Goal: Task Accomplishment & Management: Manage account settings

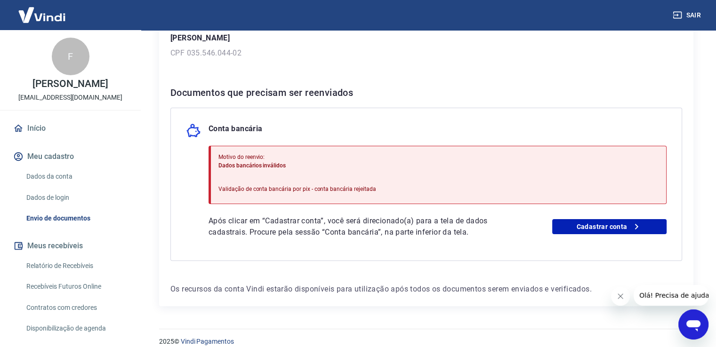
scroll to position [143, 0]
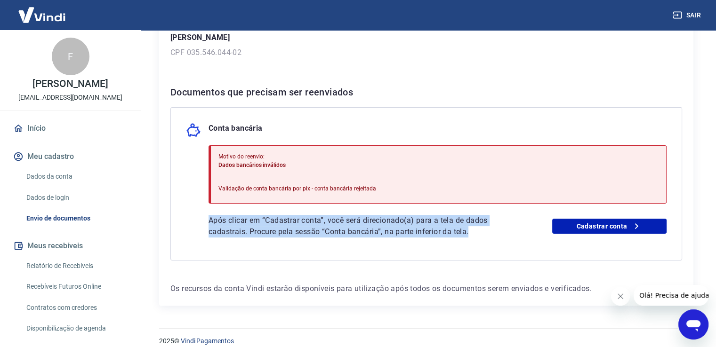
drag, startPoint x: 205, startPoint y: 224, endPoint x: 471, endPoint y: 234, distance: 266.4
click at [471, 234] on div "Conta bancária Motivo do reenvio: Dados bancários inválidos Validação de conta …" at bounding box center [425, 183] width 511 height 153
click at [390, 254] on div "Conta bancária Motivo do reenvio: Dados bancários inválidos Validação de conta …" at bounding box center [425, 183] width 511 height 153
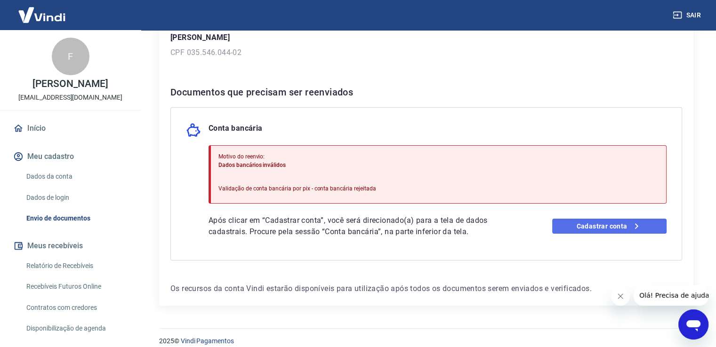
click at [599, 224] on link "Cadastrar conta" at bounding box center [609, 226] width 114 height 15
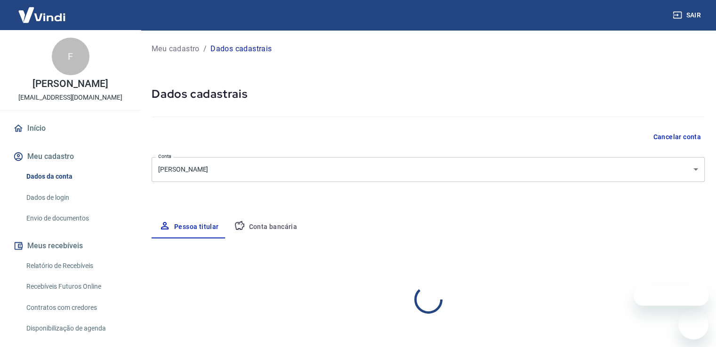
select select "SP"
select select "business"
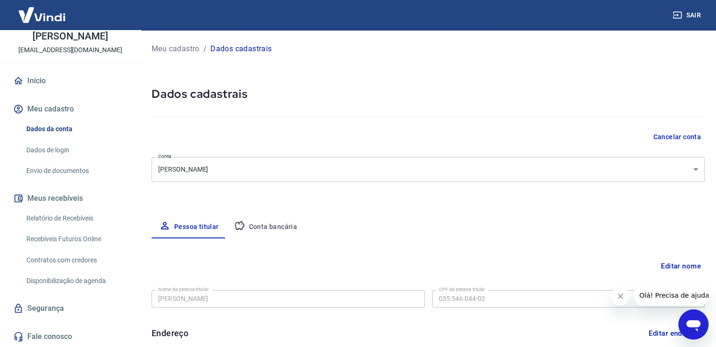
click at [256, 228] on button "Conta bancária" at bounding box center [265, 227] width 79 height 23
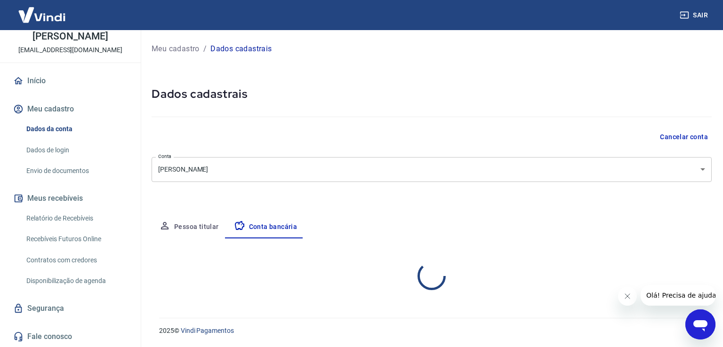
select select "1"
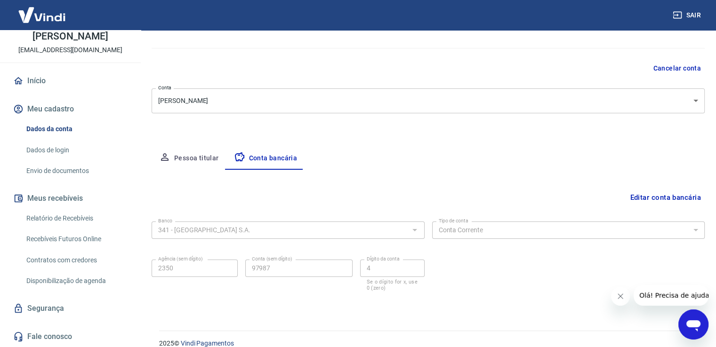
scroll to position [81, 0]
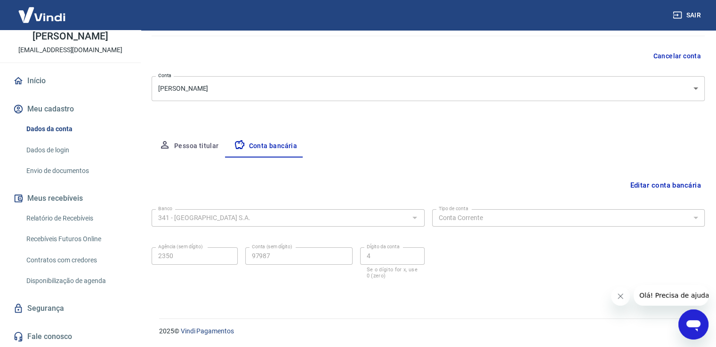
click at [676, 181] on button "Editar conta bancária" at bounding box center [665, 185] width 79 height 18
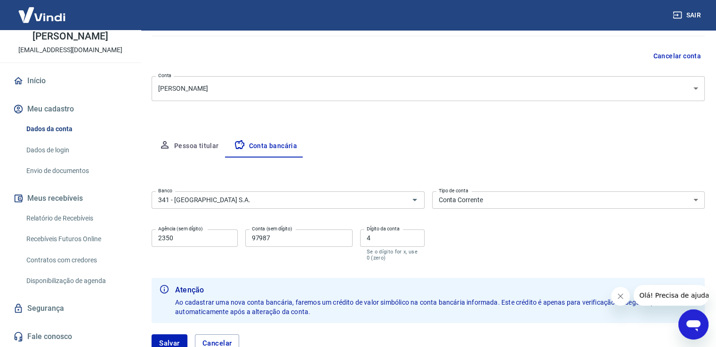
click at [616, 299] on button "Fechar mensagem da empresa" at bounding box center [620, 296] width 19 height 19
click at [179, 336] on button "Salvar" at bounding box center [169, 343] width 36 height 18
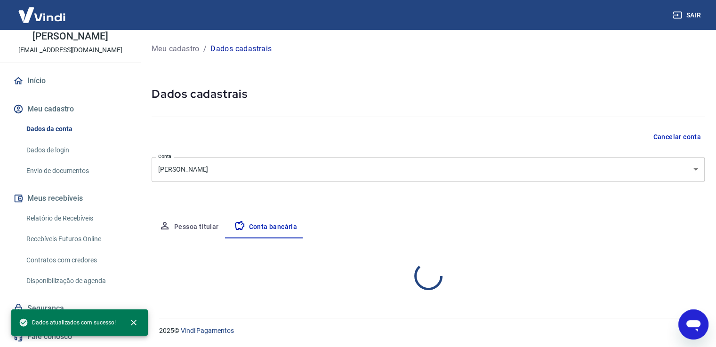
select select "1"
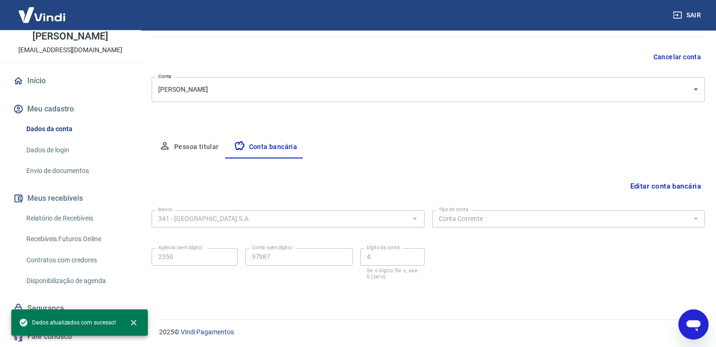
scroll to position [81, 0]
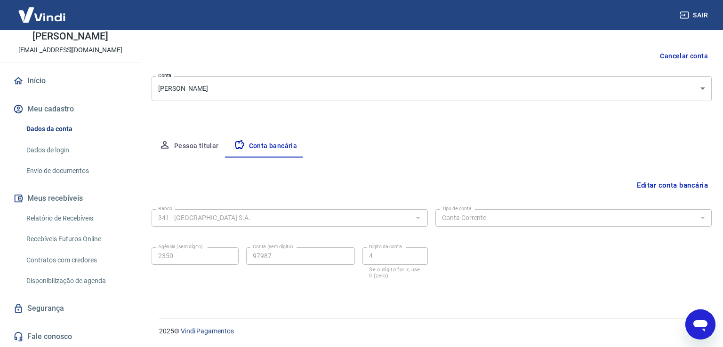
click at [246, 89] on body "Sair F Filipe Andre Nascimento Silva barinownutrition@gmail.com Início Meu cada…" at bounding box center [361, 92] width 723 height 347
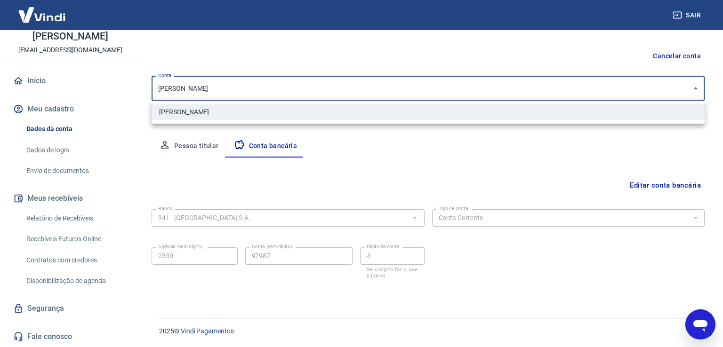
click at [233, 89] on div at bounding box center [361, 173] width 723 height 347
drag, startPoint x: 222, startPoint y: 89, endPoint x: 182, endPoint y: 85, distance: 40.7
click at [182, 85] on body "Sair F Filipe Andre Nascimento Silva barinownutrition@gmail.com Início Meu cada…" at bounding box center [361, 92] width 723 height 347
click at [568, 159] on div at bounding box center [361, 173] width 723 height 347
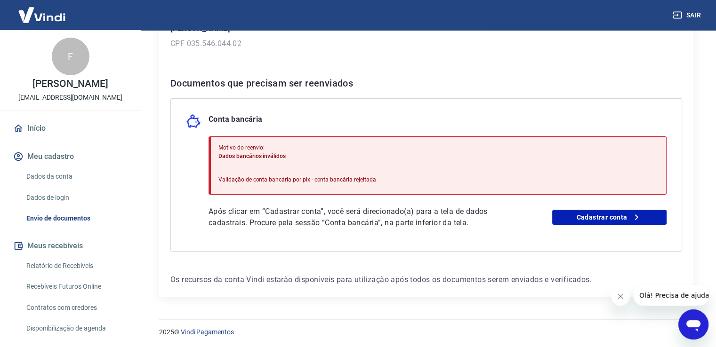
scroll to position [153, 0]
click at [591, 219] on link "Cadastrar conta" at bounding box center [609, 216] width 114 height 15
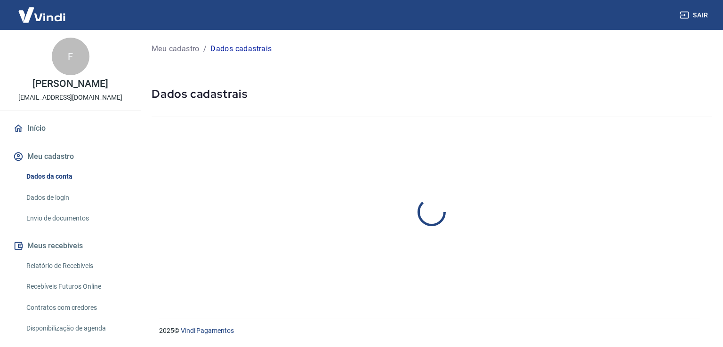
select select "SP"
select select "business"
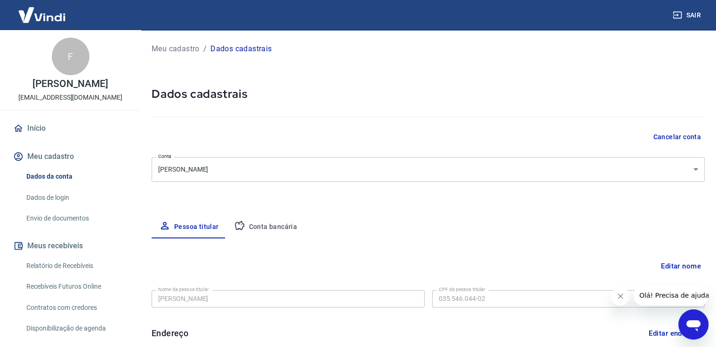
click at [268, 223] on button "Conta bancária" at bounding box center [265, 227] width 79 height 23
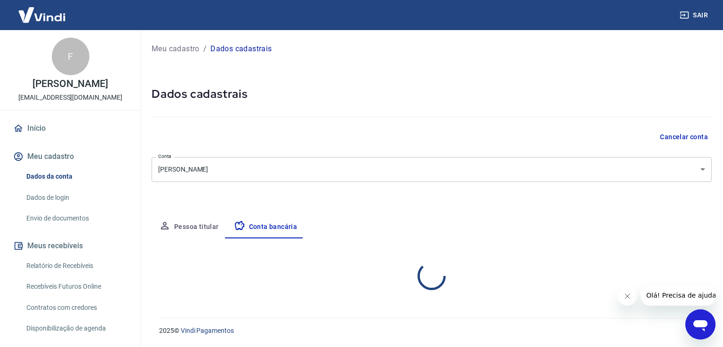
select select "1"
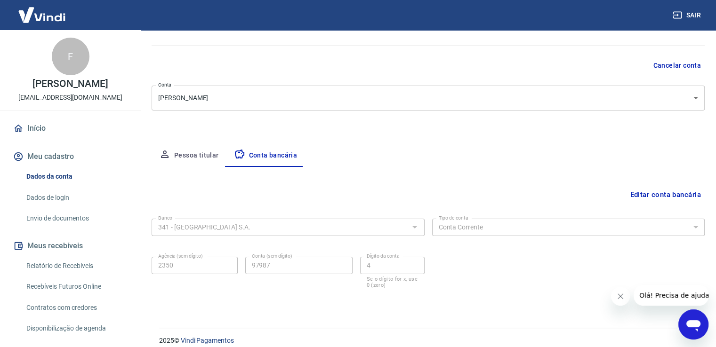
scroll to position [81, 0]
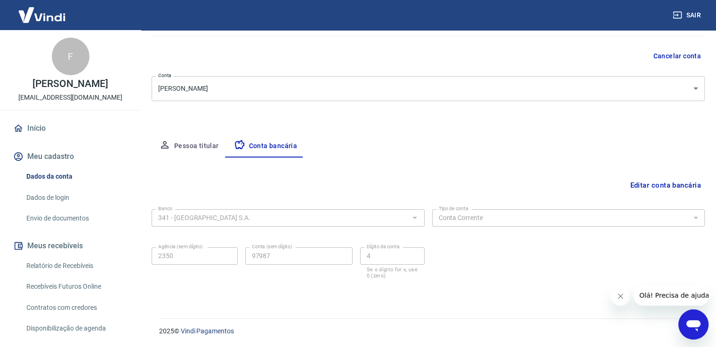
click at [619, 297] on icon "Fechar mensagem da empresa" at bounding box center [620, 297] width 8 height 8
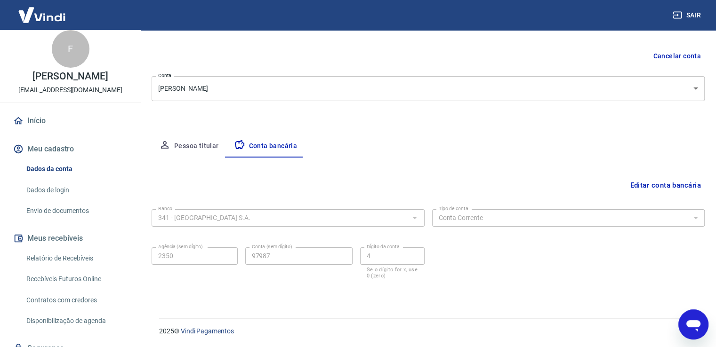
scroll to position [57, 0]
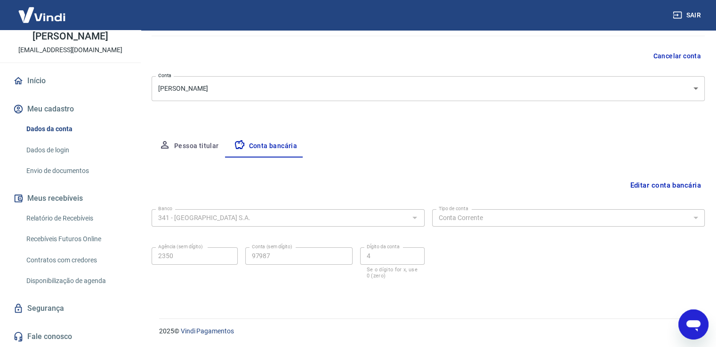
click at [670, 187] on button "Editar conta bancária" at bounding box center [665, 185] width 79 height 18
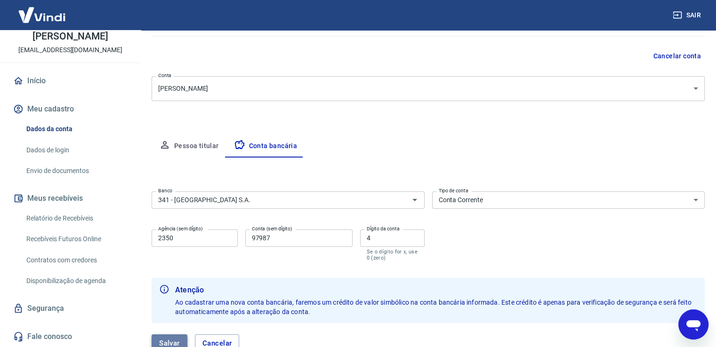
click at [173, 340] on button "Salvar" at bounding box center [169, 343] width 36 height 18
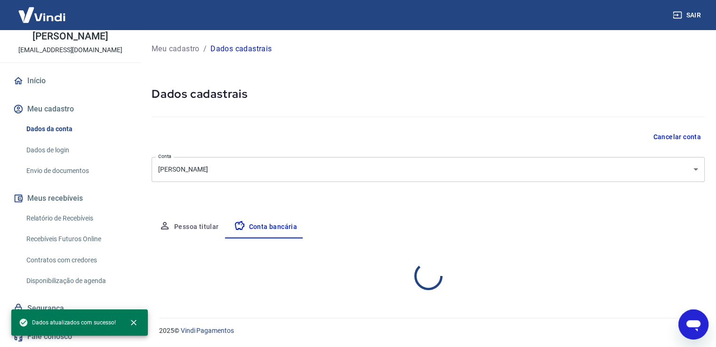
scroll to position [0, 0]
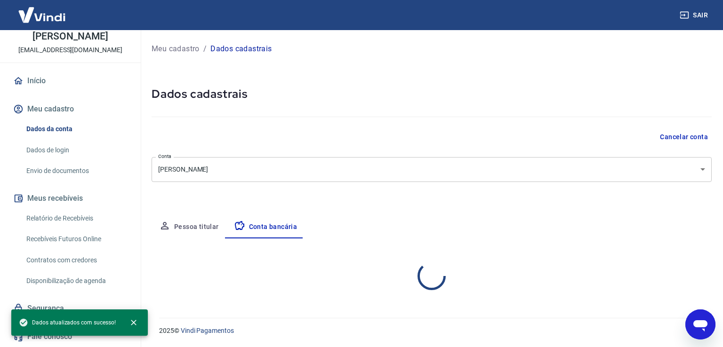
select select "1"
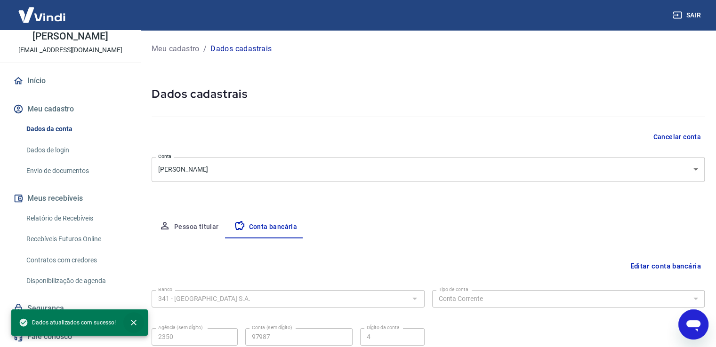
click at [134, 319] on icon "close" at bounding box center [133, 322] width 9 height 9
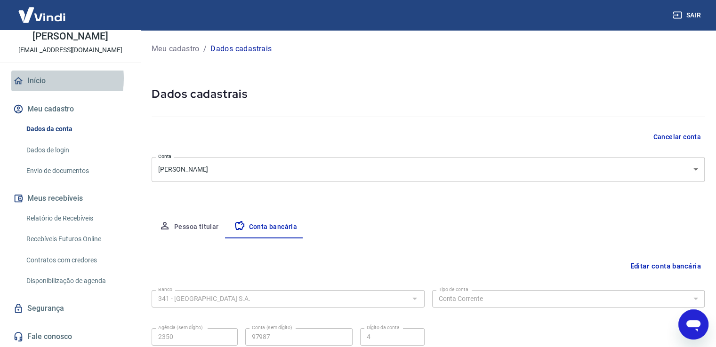
click at [36, 79] on link "Início" at bounding box center [70, 81] width 118 height 21
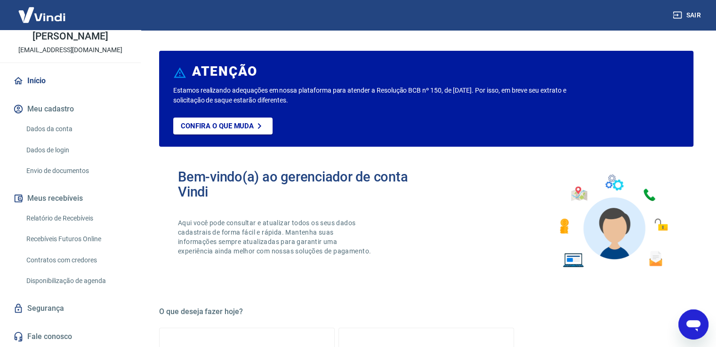
click at [679, 14] on icon "button" at bounding box center [676, 14] width 9 height 9
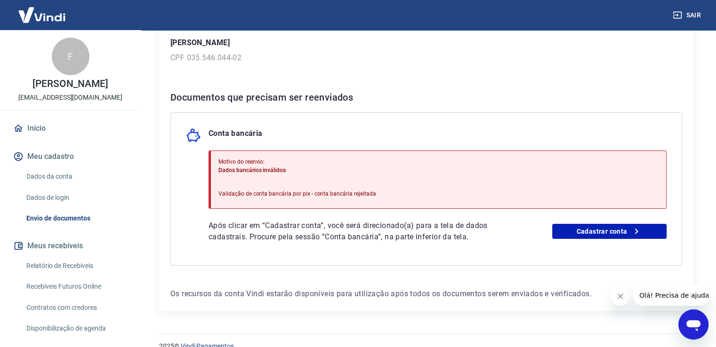
scroll to position [153, 0]
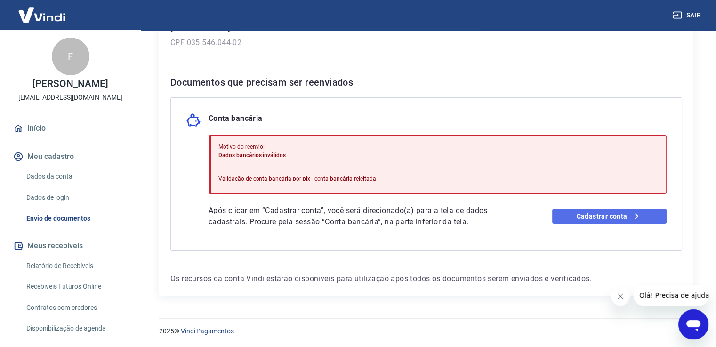
click at [620, 210] on link "Cadastrar conta" at bounding box center [609, 216] width 114 height 15
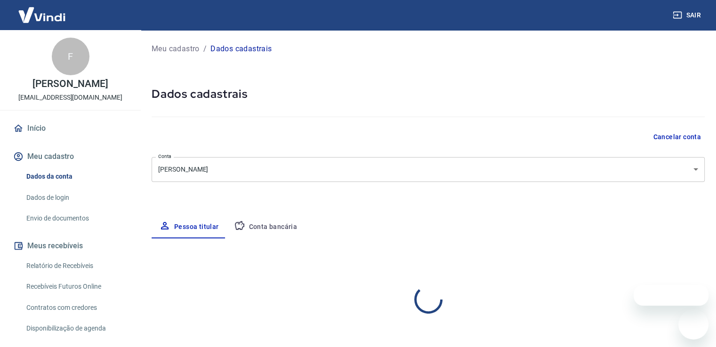
select select "SP"
select select "business"
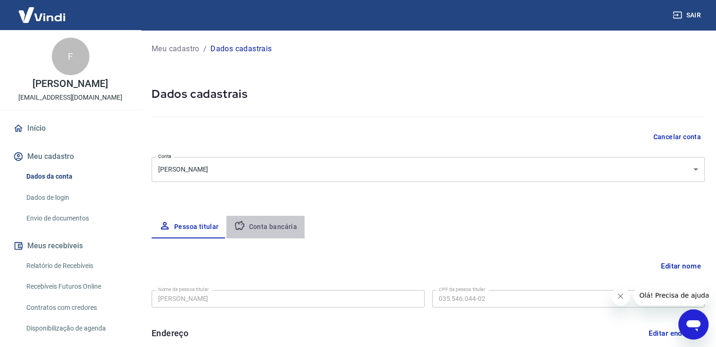
click at [280, 227] on button "Conta bancária" at bounding box center [265, 227] width 79 height 23
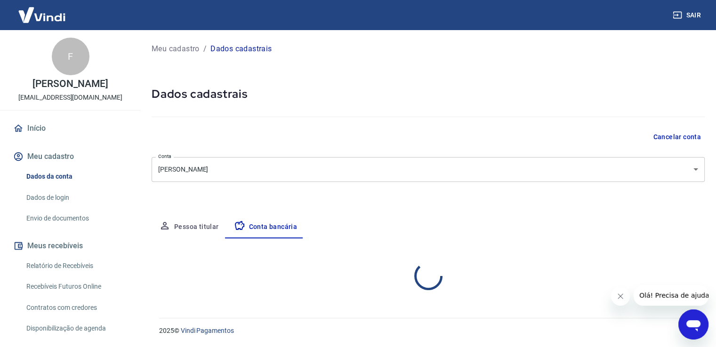
select select "1"
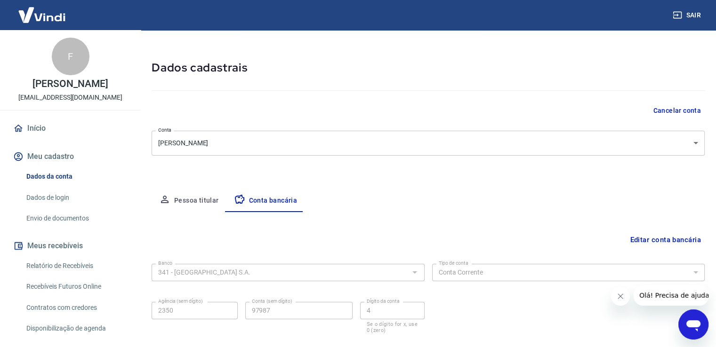
scroll to position [81, 0]
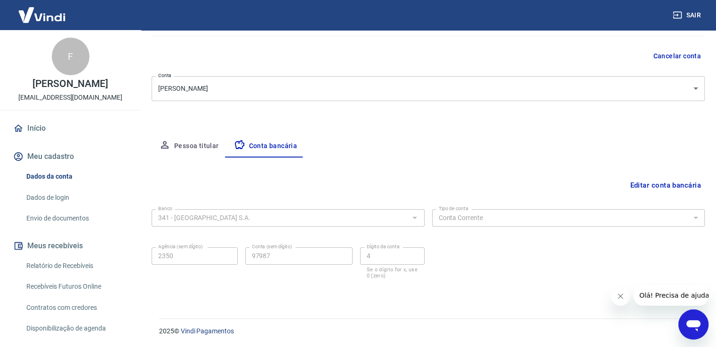
click at [618, 297] on icon "Fechar mensagem da empresa" at bounding box center [620, 297] width 8 height 8
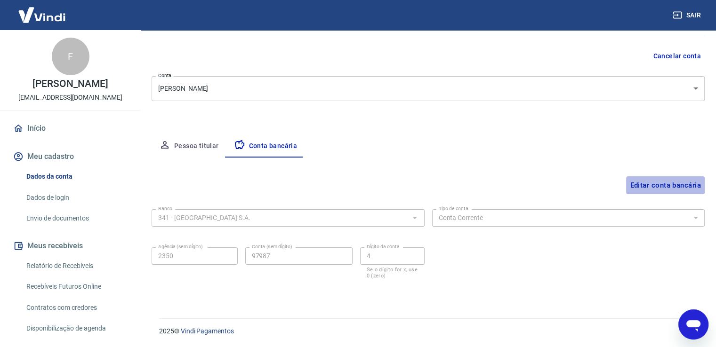
click at [662, 186] on button "Editar conta bancária" at bounding box center [665, 185] width 79 height 18
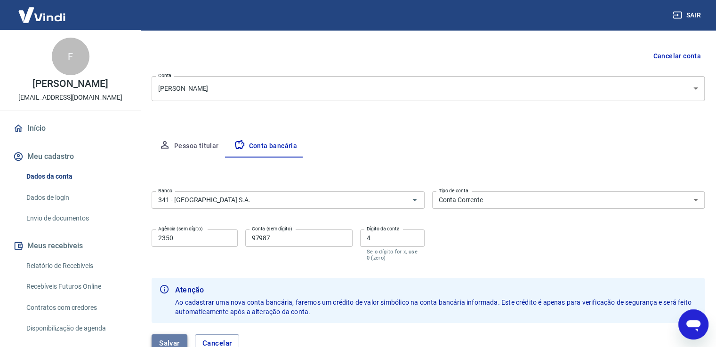
click at [171, 339] on button "Salvar" at bounding box center [169, 343] width 36 height 18
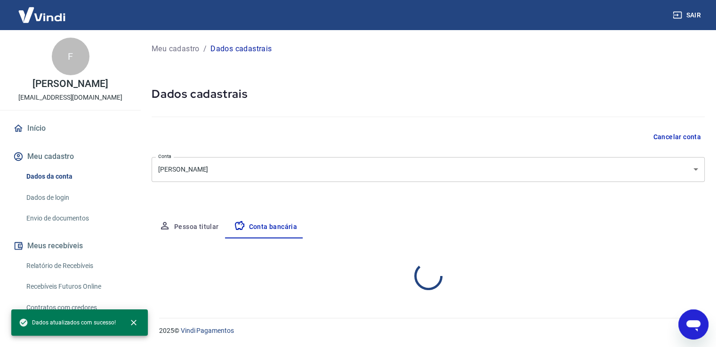
select select "1"
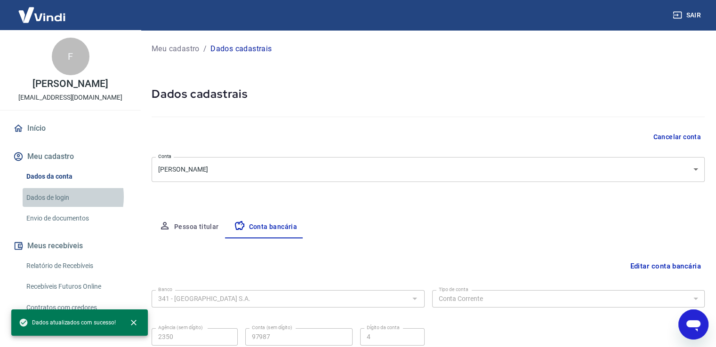
click at [53, 207] on link "Dados de login" at bounding box center [76, 197] width 107 height 19
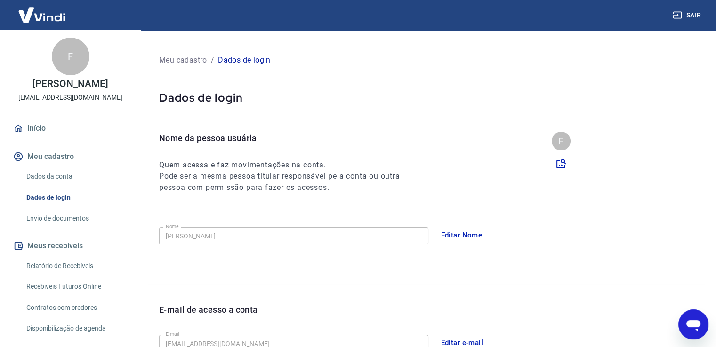
click at [40, 139] on link "Início" at bounding box center [70, 128] width 118 height 21
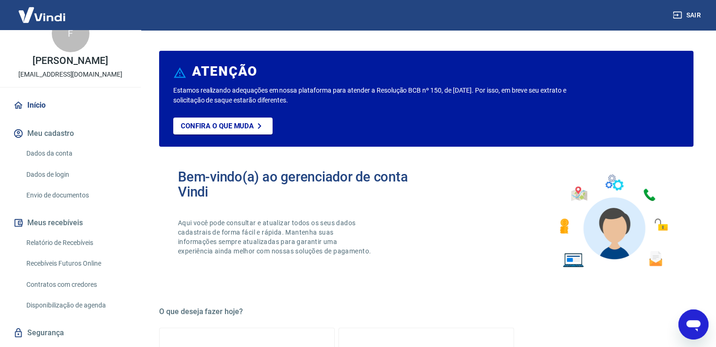
scroll to position [57, 0]
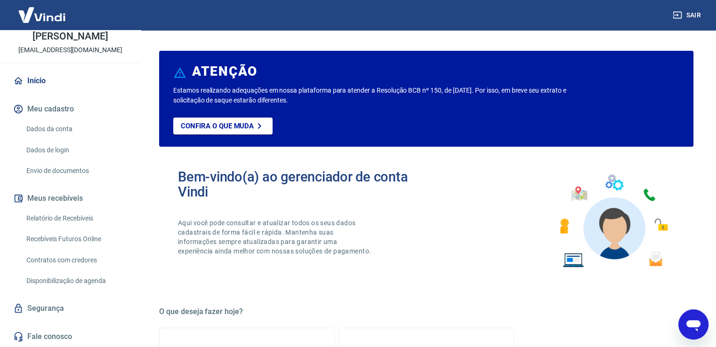
click at [71, 52] on p "[EMAIL_ADDRESS][DOMAIN_NAME]" at bounding box center [70, 50] width 104 height 10
click at [80, 33] on p "[PERSON_NAME]" at bounding box center [69, 37] width 75 height 10
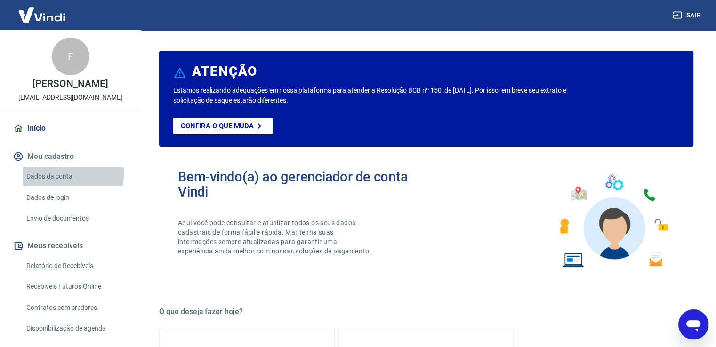
click at [43, 183] on link "Dados da conta" at bounding box center [76, 176] width 107 height 19
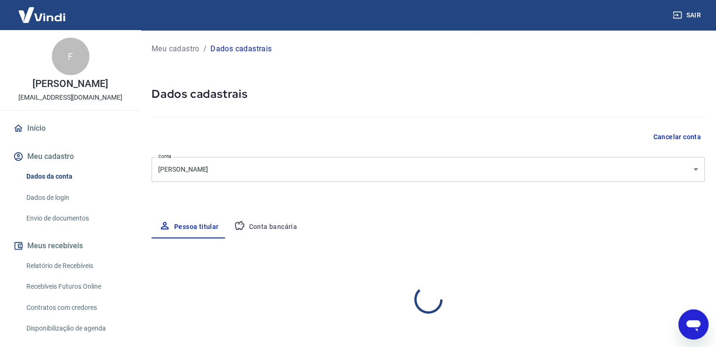
select select "SP"
select select "business"
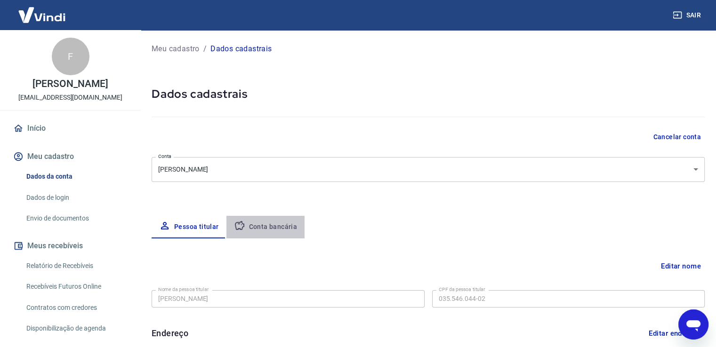
click at [276, 225] on button "Conta bancária" at bounding box center [265, 227] width 79 height 23
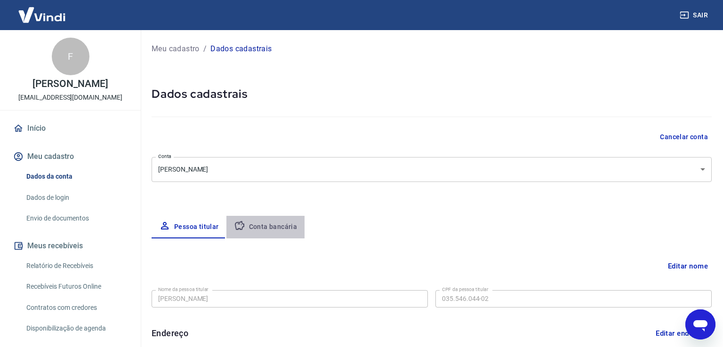
select select "1"
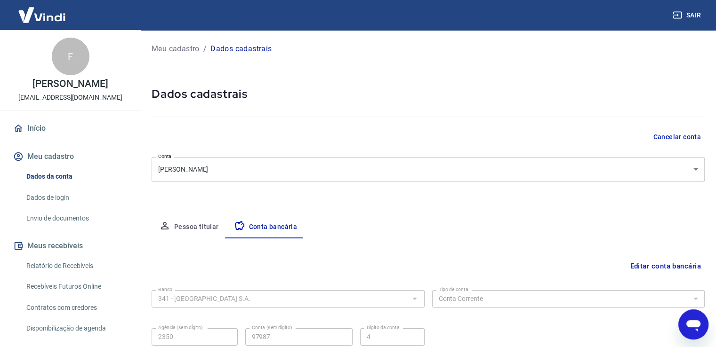
click at [689, 15] on button "Sair" at bounding box center [687, 15] width 34 height 17
